Goal: Go to known website: Go to known website

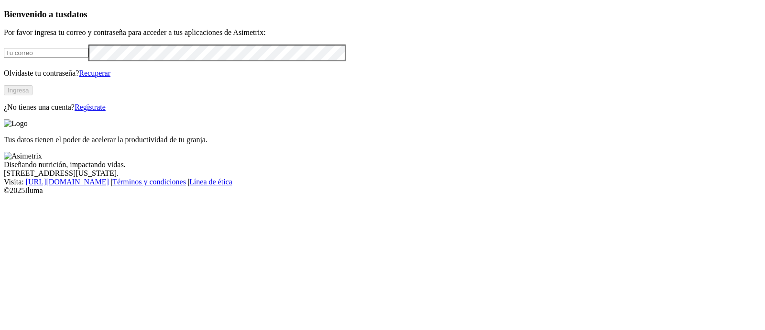
type input "[PERSON_NAME][EMAIL_ADDRESS][PERSON_NAME][DOMAIN_NAME]"
click at [33, 95] on button "Ingresa" at bounding box center [18, 90] width 29 height 10
